Goal: Task Accomplishment & Management: Manage account settings

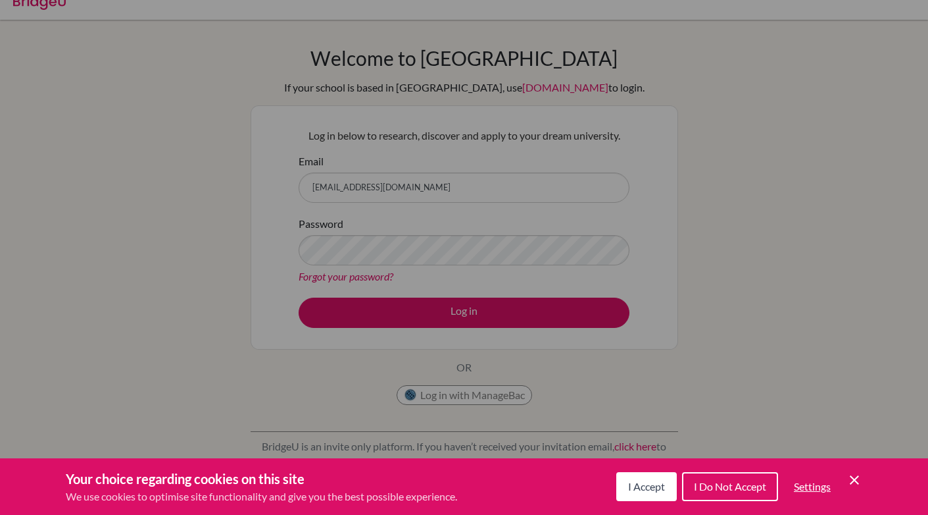
click at [361, 243] on div "Cookie Preferences" at bounding box center [464, 257] width 928 height 515
click at [638, 488] on span "I Accept" at bounding box center [646, 486] width 37 height 13
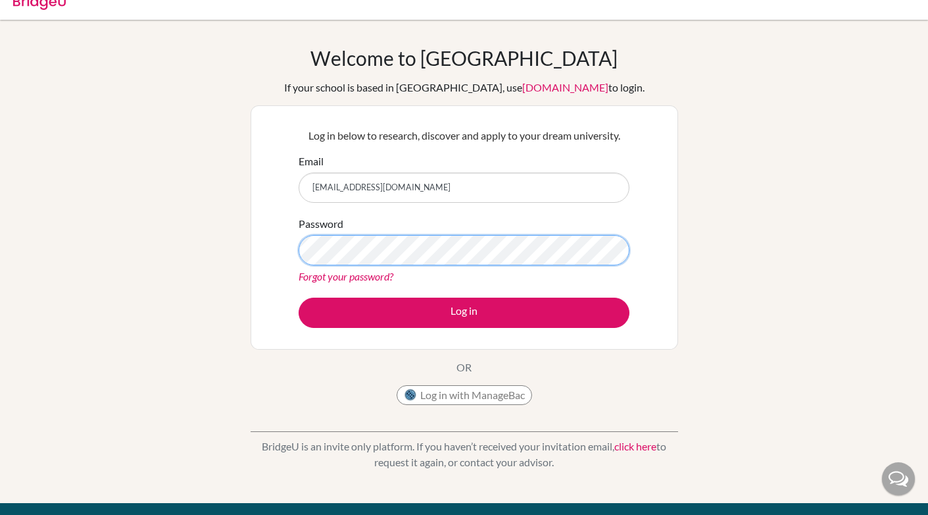
click at [299, 297] on button "Log in" at bounding box center [464, 312] width 331 height 30
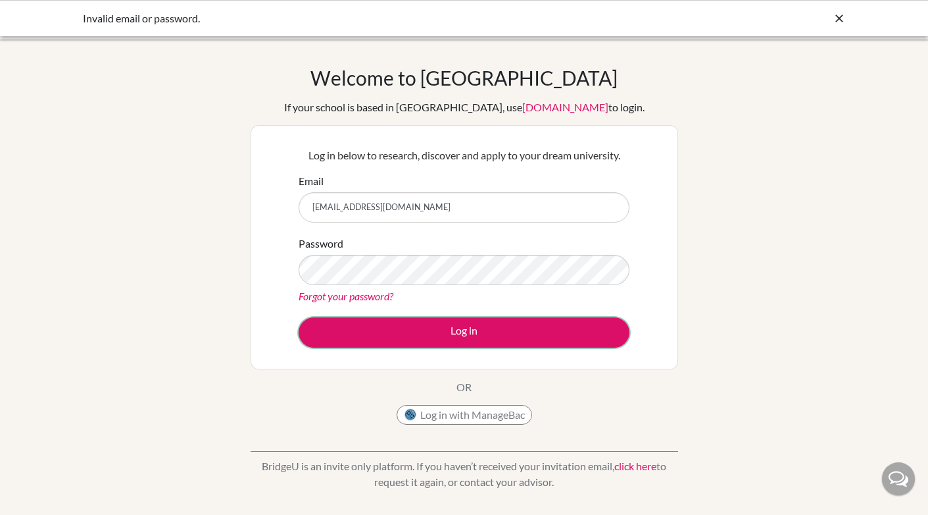
click at [443, 345] on button "Log in" at bounding box center [464, 332] width 331 height 30
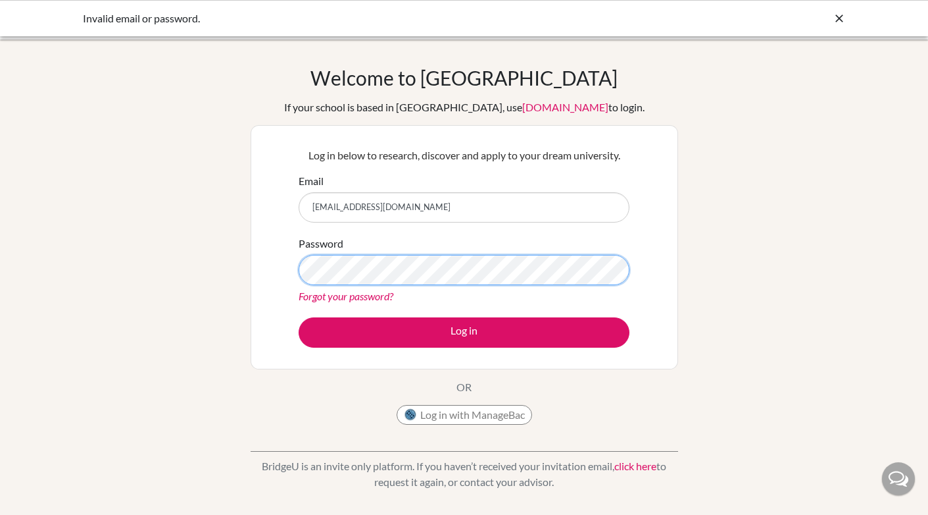
click at [299, 317] on button "Log in" at bounding box center [464, 332] width 331 height 30
click at [725, 169] on div "Welcome to BridgeU If your school is based in China, use app.bridge-u.com.cn to…" at bounding box center [464, 281] width 928 height 430
click at [380, 298] on link "Forgot your password?" at bounding box center [346, 296] width 95 height 13
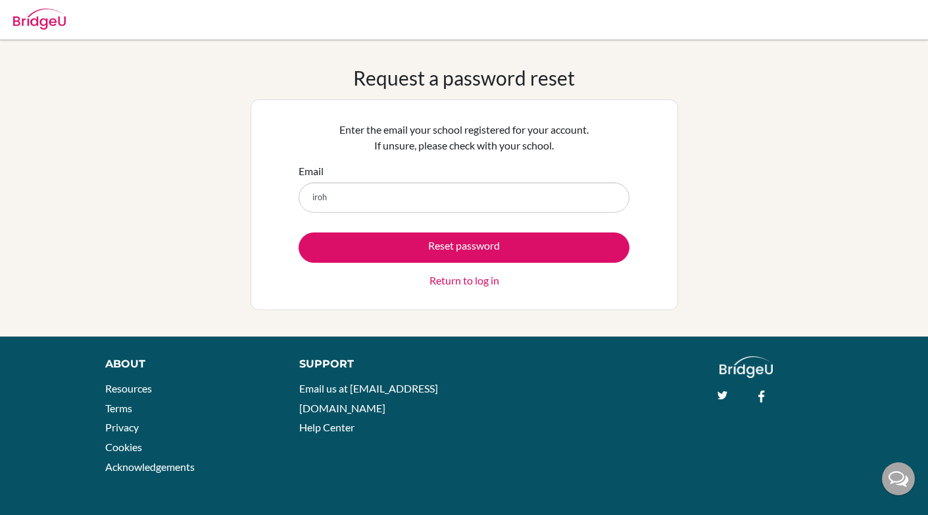
type input "[EMAIL_ADDRESS][DOMAIN_NAME]"
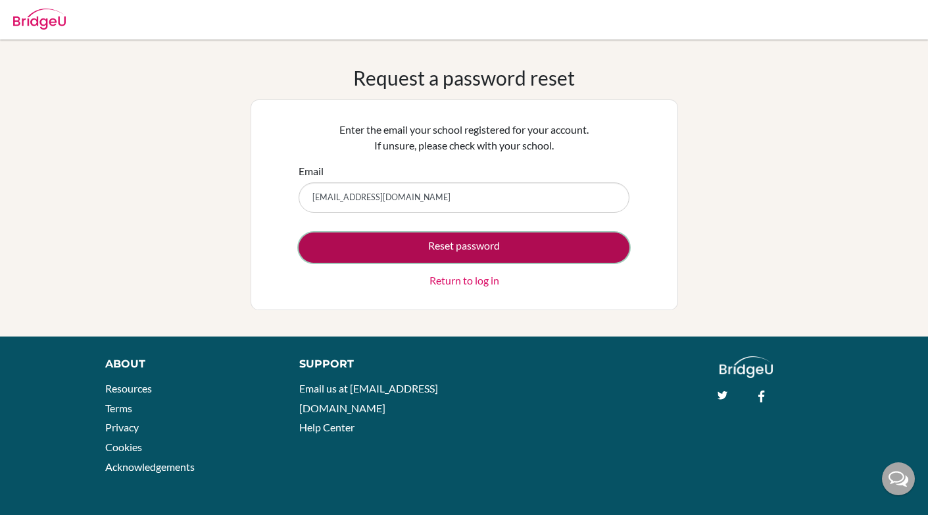
click at [422, 236] on button "Reset password" at bounding box center [464, 247] width 331 height 30
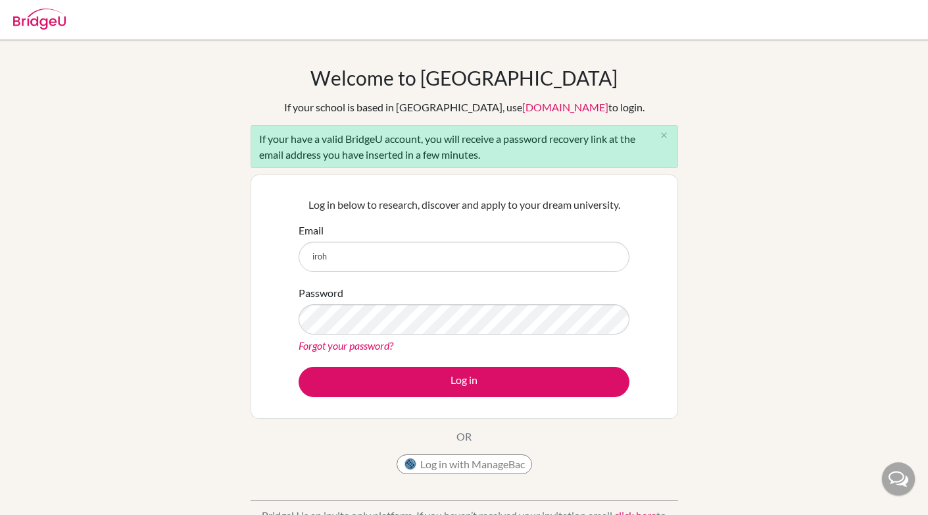
type input "[EMAIL_ADDRESS][DOMAIN_NAME]"
click at [455, 338] on div "Forgot your password?" at bounding box center [464, 346] width 331 height 16
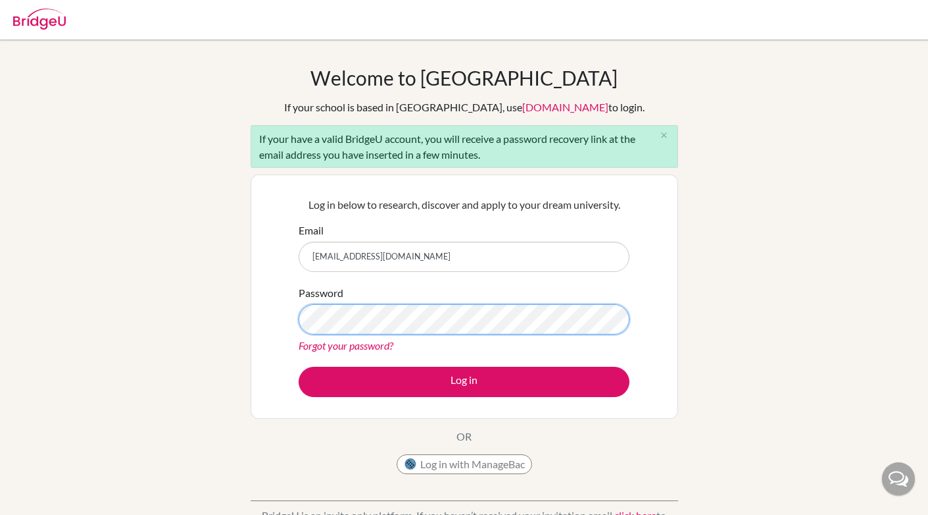
click at [299, 367] on button "Log in" at bounding box center [464, 382] width 331 height 30
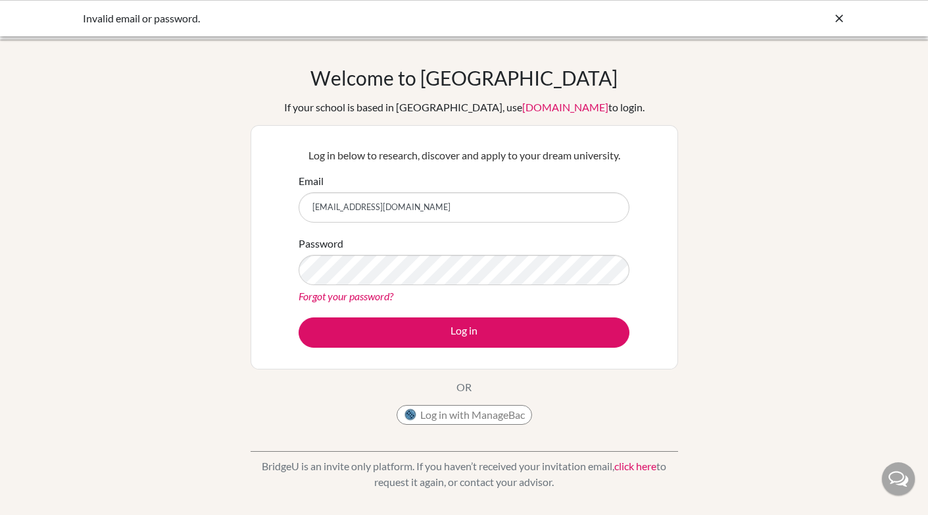
click at [332, 299] on link "Forgot your password?" at bounding box center [346, 296] width 95 height 13
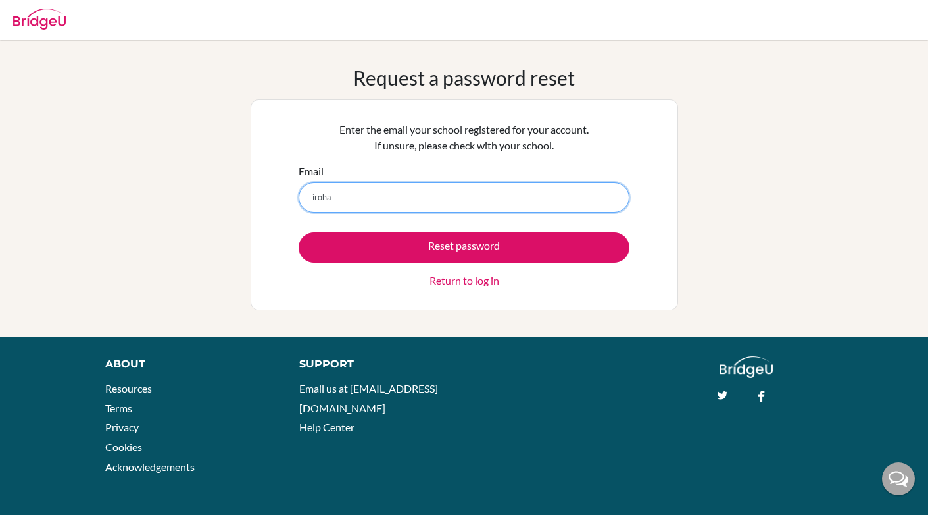
type input "[EMAIL_ADDRESS][DOMAIN_NAME]"
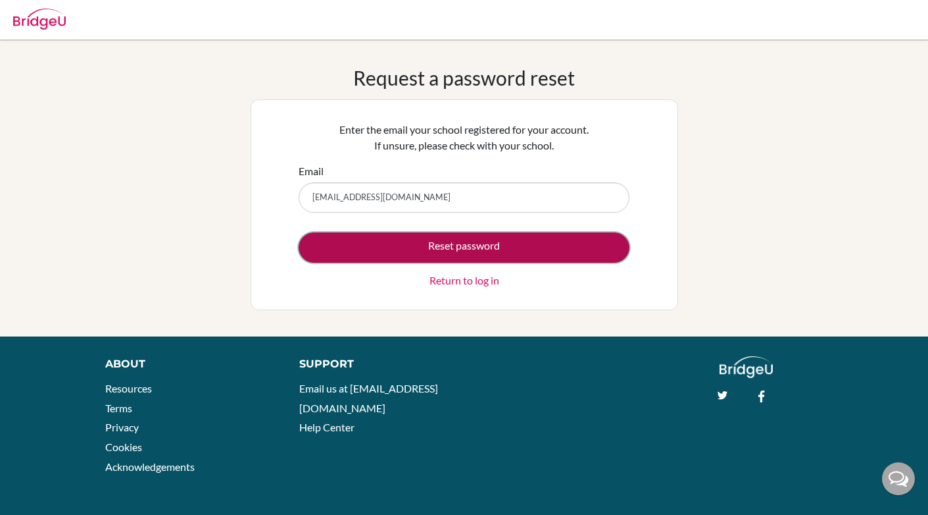
click at [470, 243] on button "Reset password" at bounding box center [464, 247] width 331 height 30
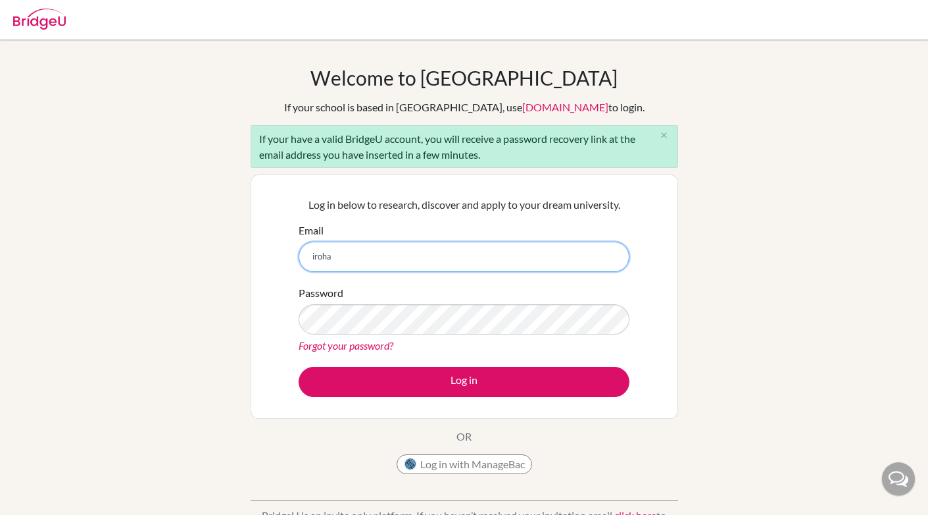
type input "[EMAIL_ADDRESS][DOMAIN_NAME]"
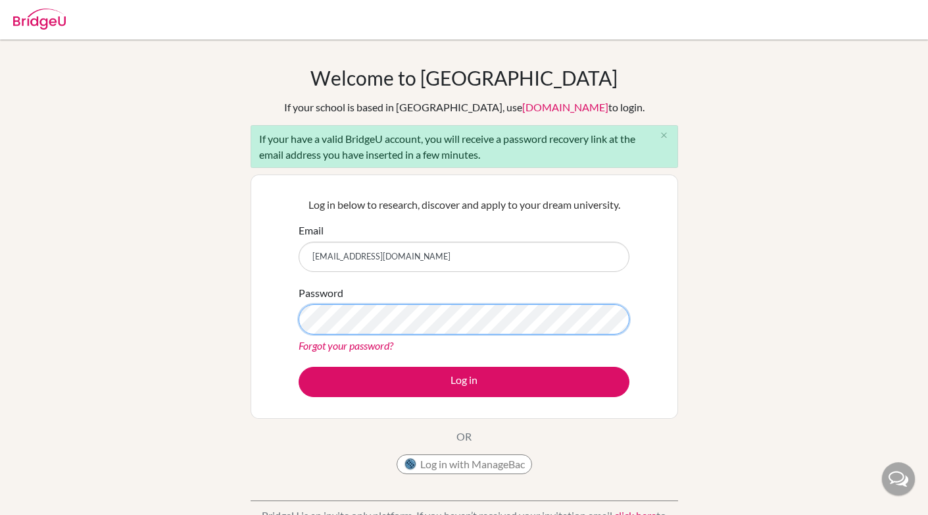
click at [299, 367] on button "Log in" at bounding box center [464, 382] width 331 height 30
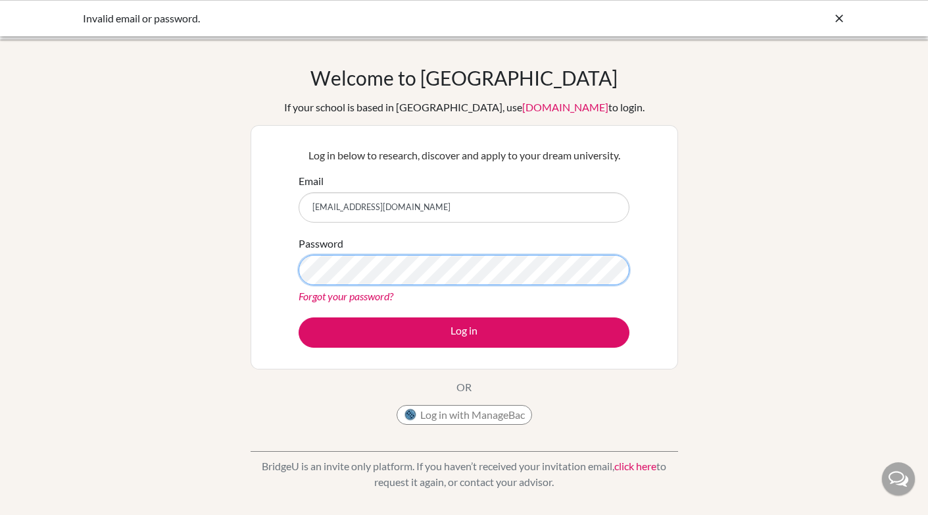
click at [299, 317] on button "Log in" at bounding box center [464, 332] width 331 height 30
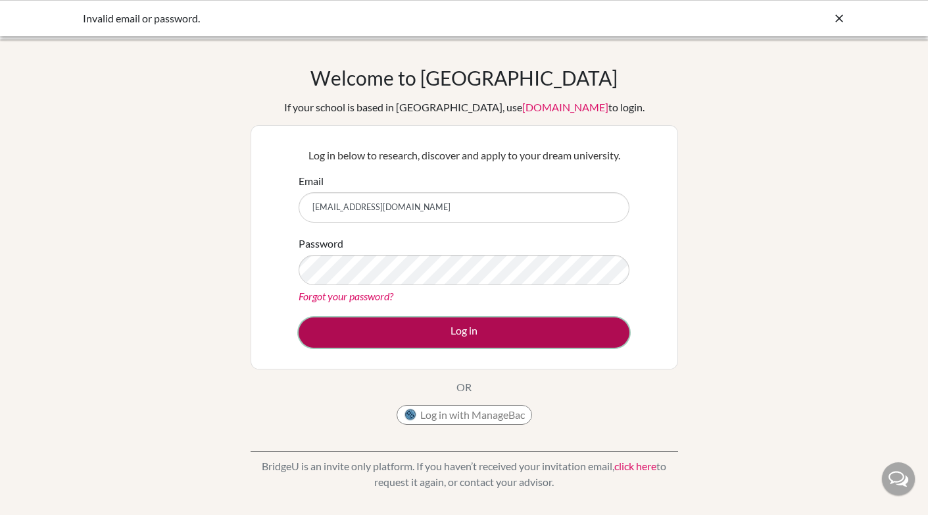
click at [488, 328] on button "Log in" at bounding box center [464, 332] width 331 height 30
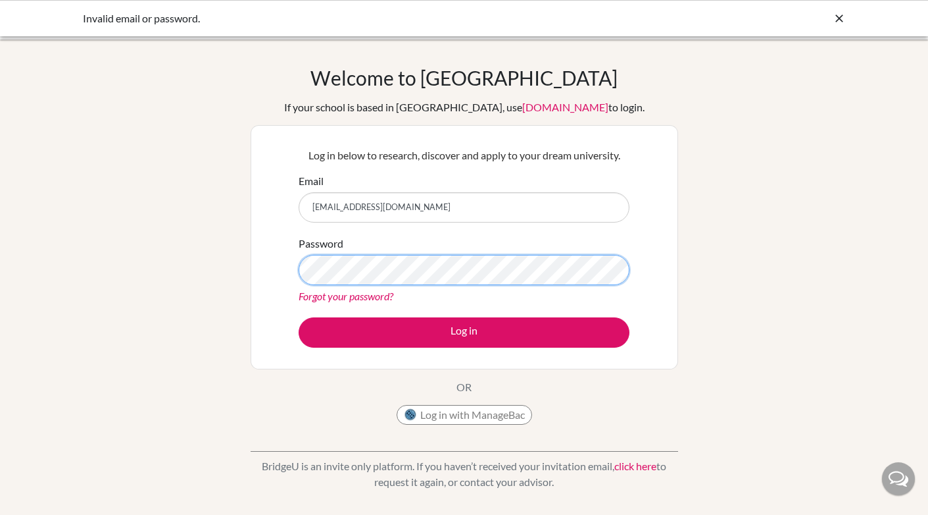
click at [299, 317] on button "Log in" at bounding box center [464, 332] width 331 height 30
click at [361, 292] on link "Forgot your password?" at bounding box center [346, 296] width 95 height 13
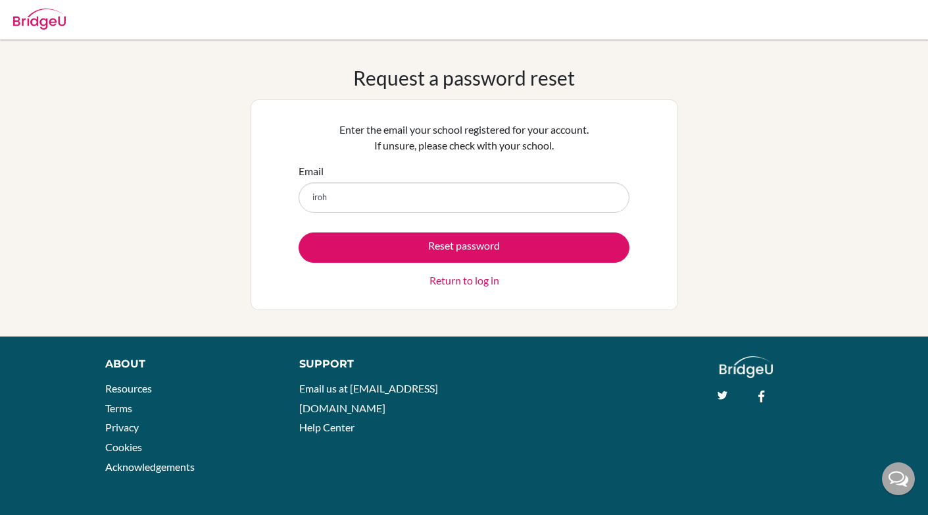
type input "[EMAIL_ADDRESS][DOMAIN_NAME]"
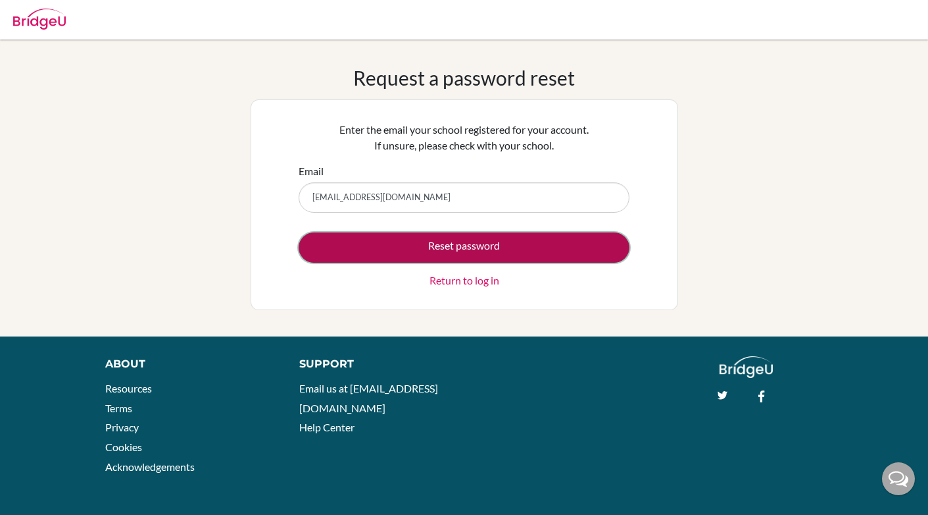
click at [477, 245] on button "Reset password" at bounding box center [464, 247] width 331 height 30
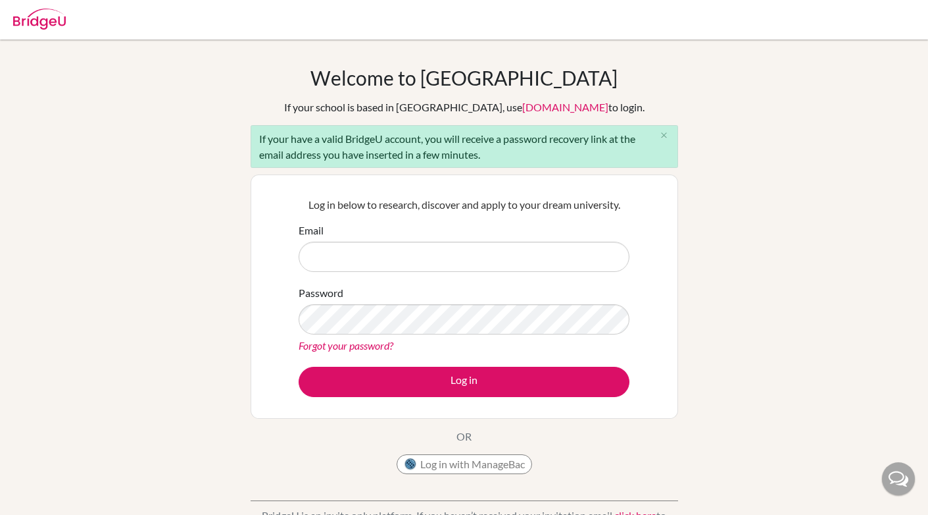
click at [384, 344] on link "Forgot your password?" at bounding box center [346, 345] width 95 height 13
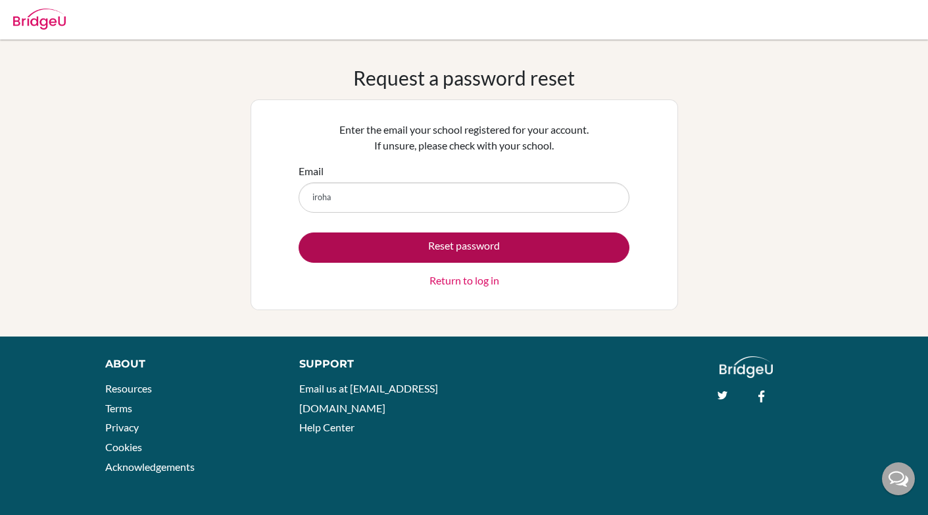
type input "[EMAIL_ADDRESS][DOMAIN_NAME]"
click at [487, 239] on button "Reset password" at bounding box center [464, 247] width 331 height 30
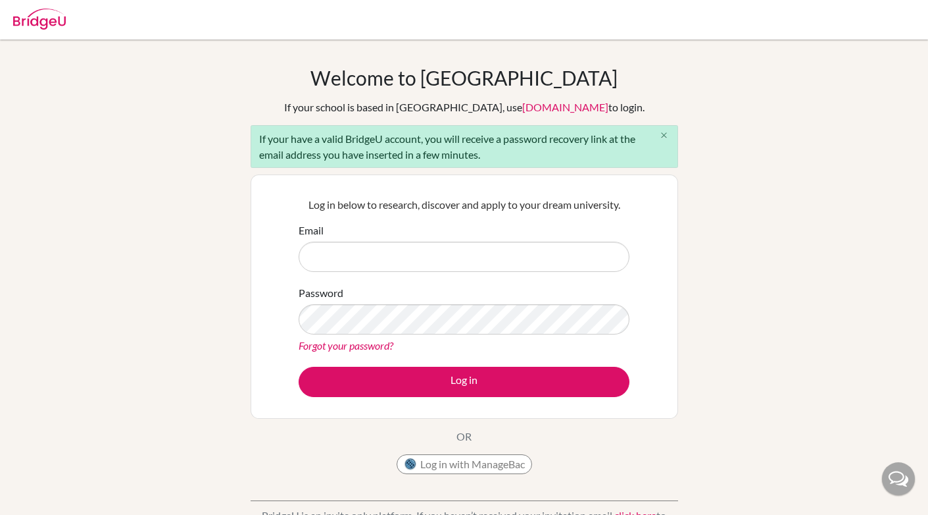
click at [665, 137] on icon "close" at bounding box center [664, 135] width 10 height 10
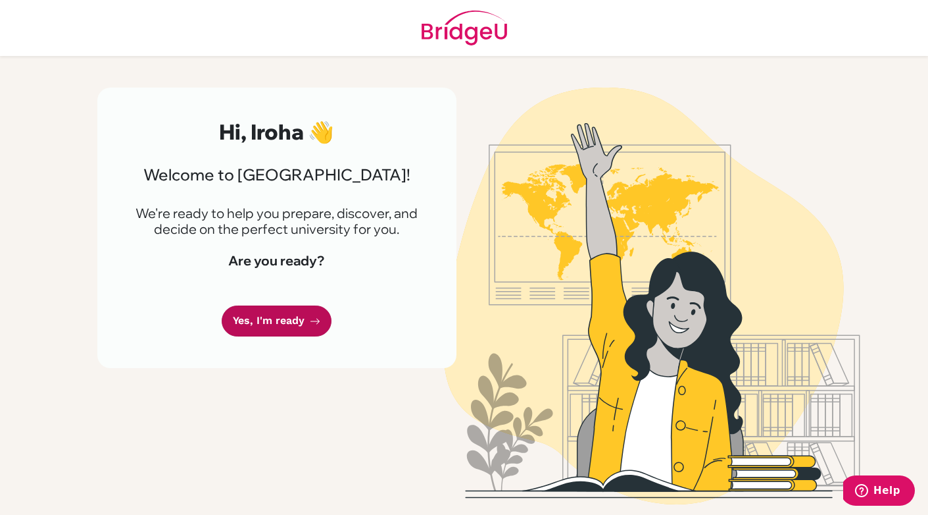
click at [259, 324] on link "Yes, I'm ready" at bounding box center [277, 320] width 110 height 31
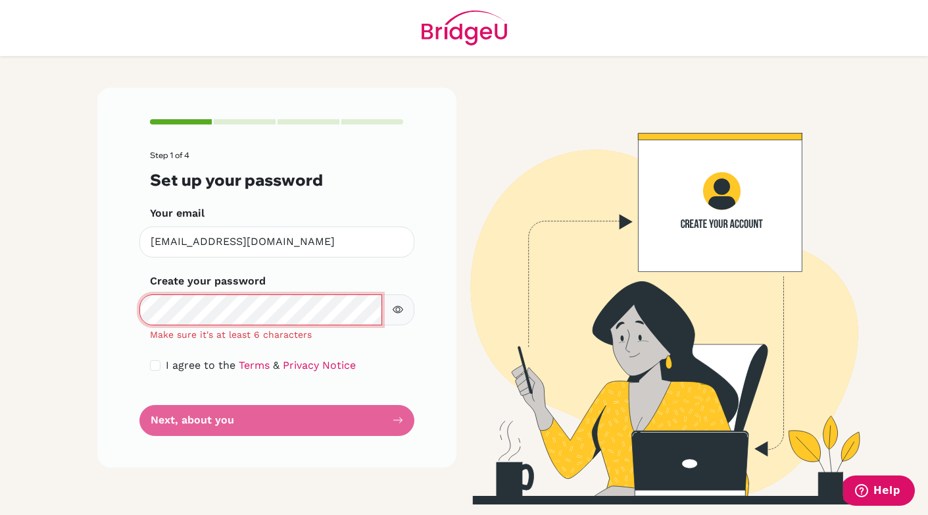
click at [25, 308] on main "Step 1 of 4 Set up your password Your email [EMAIL_ADDRESS][DOMAIN_NAME] Invali…" at bounding box center [464, 257] width 928 height 515
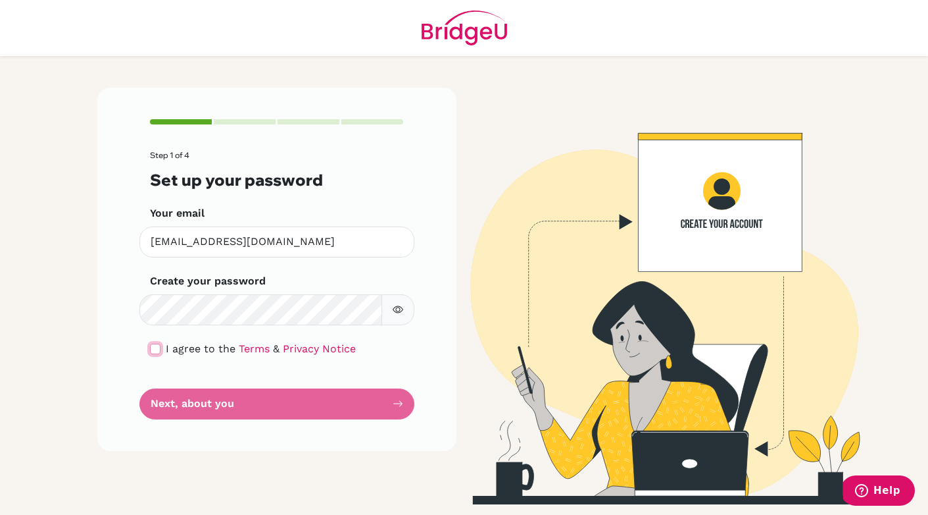
click at [157, 353] on input "checkbox" at bounding box center [155, 348] width 11 height 11
checkbox input "true"
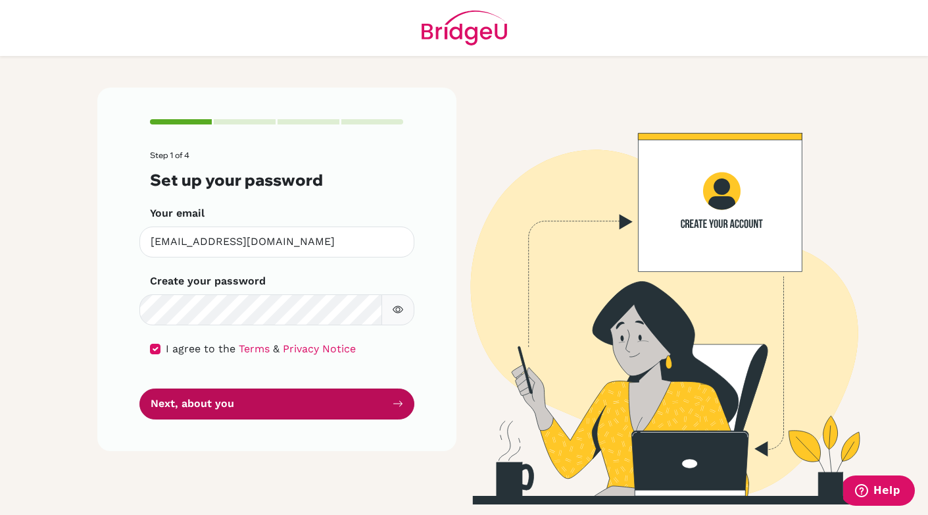
click at [239, 408] on button "Next, about you" at bounding box center [277, 403] width 275 height 31
